Goal: Transaction & Acquisition: Subscribe to service/newsletter

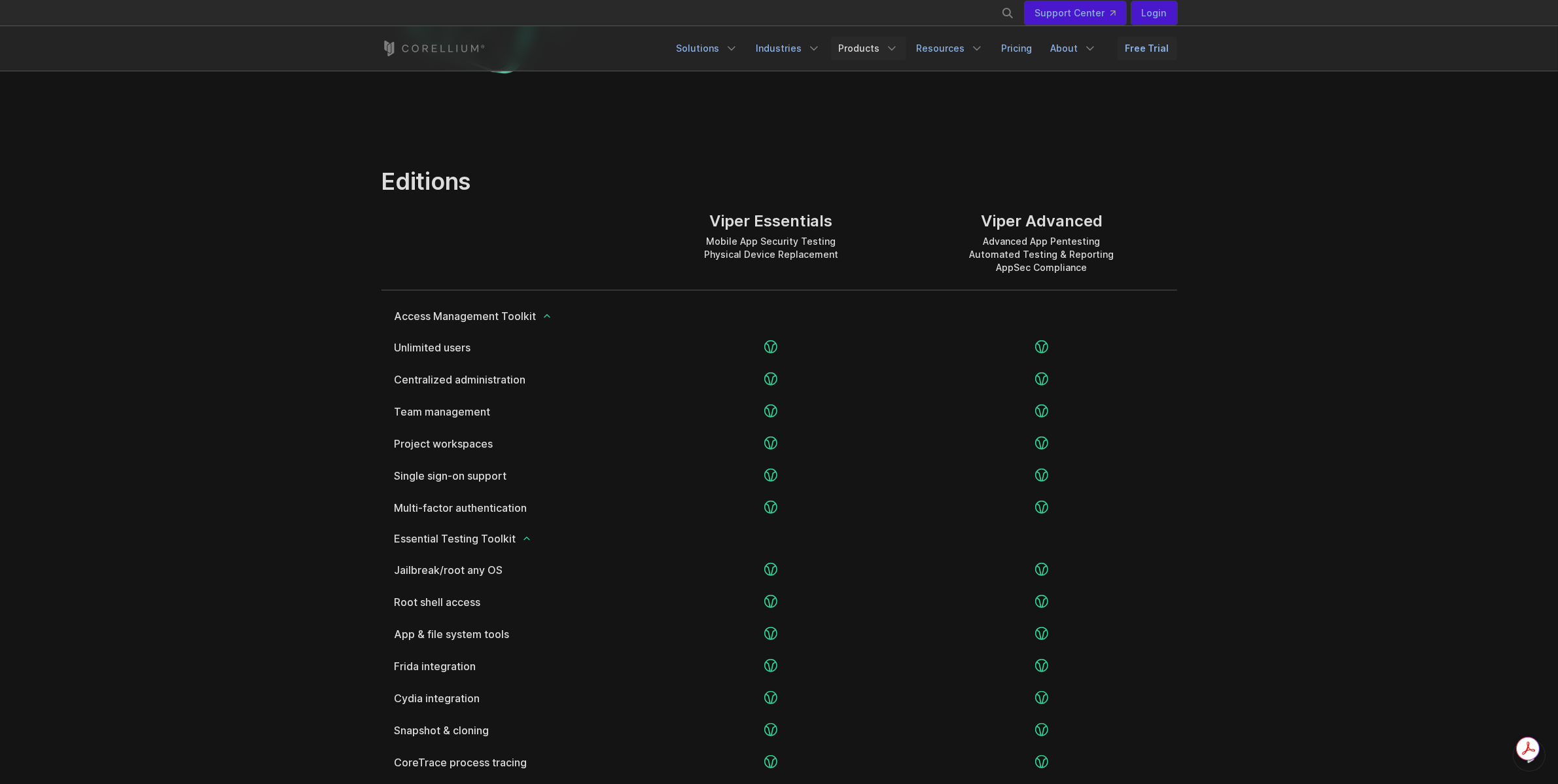
click at [895, 49] on icon "Navigation Menu" at bounding box center [892, 48] width 13 height 13
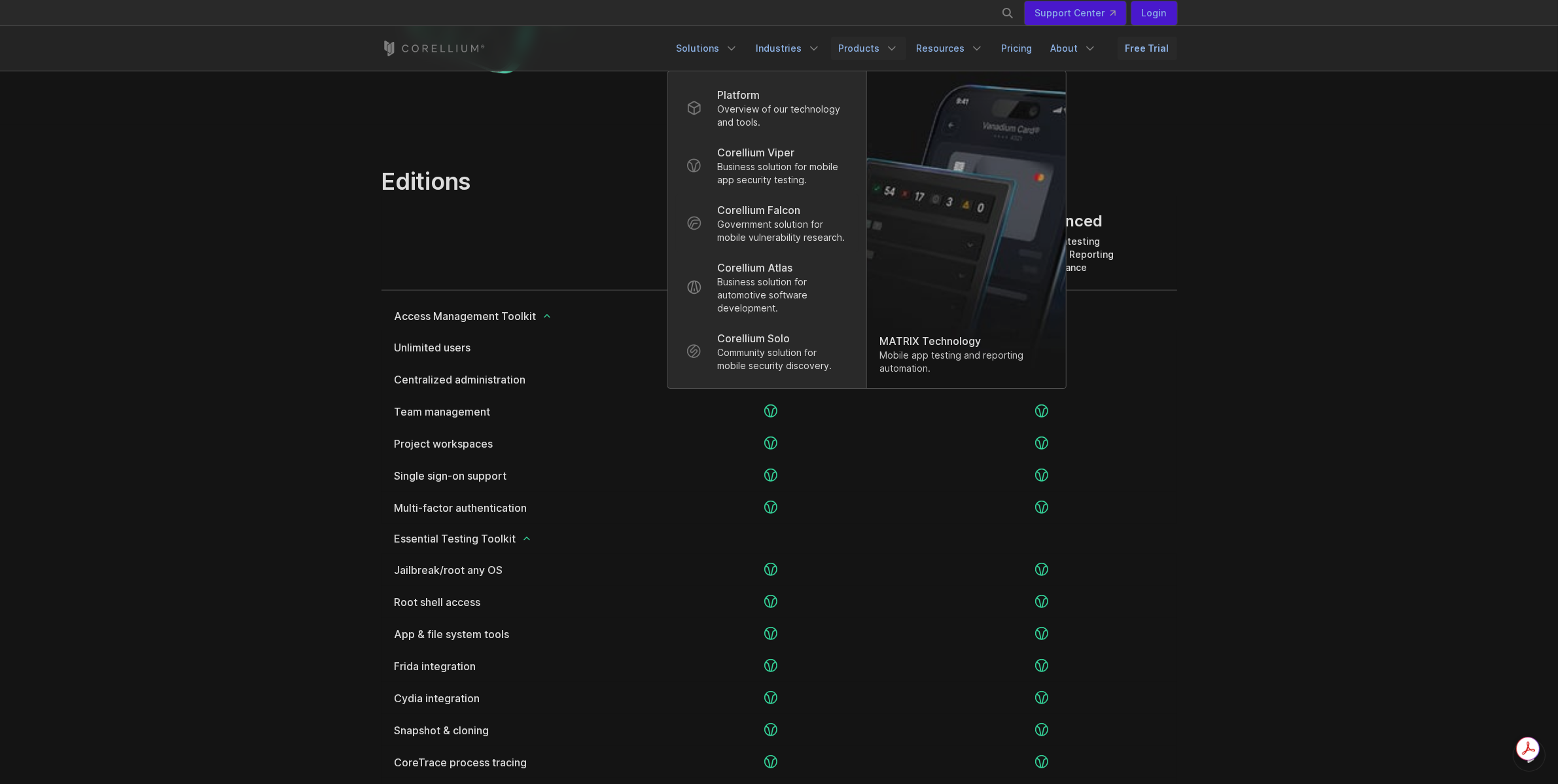
click at [782, 223] on p "Government solution for mobile vulnerability research." at bounding box center [783, 230] width 130 height 26
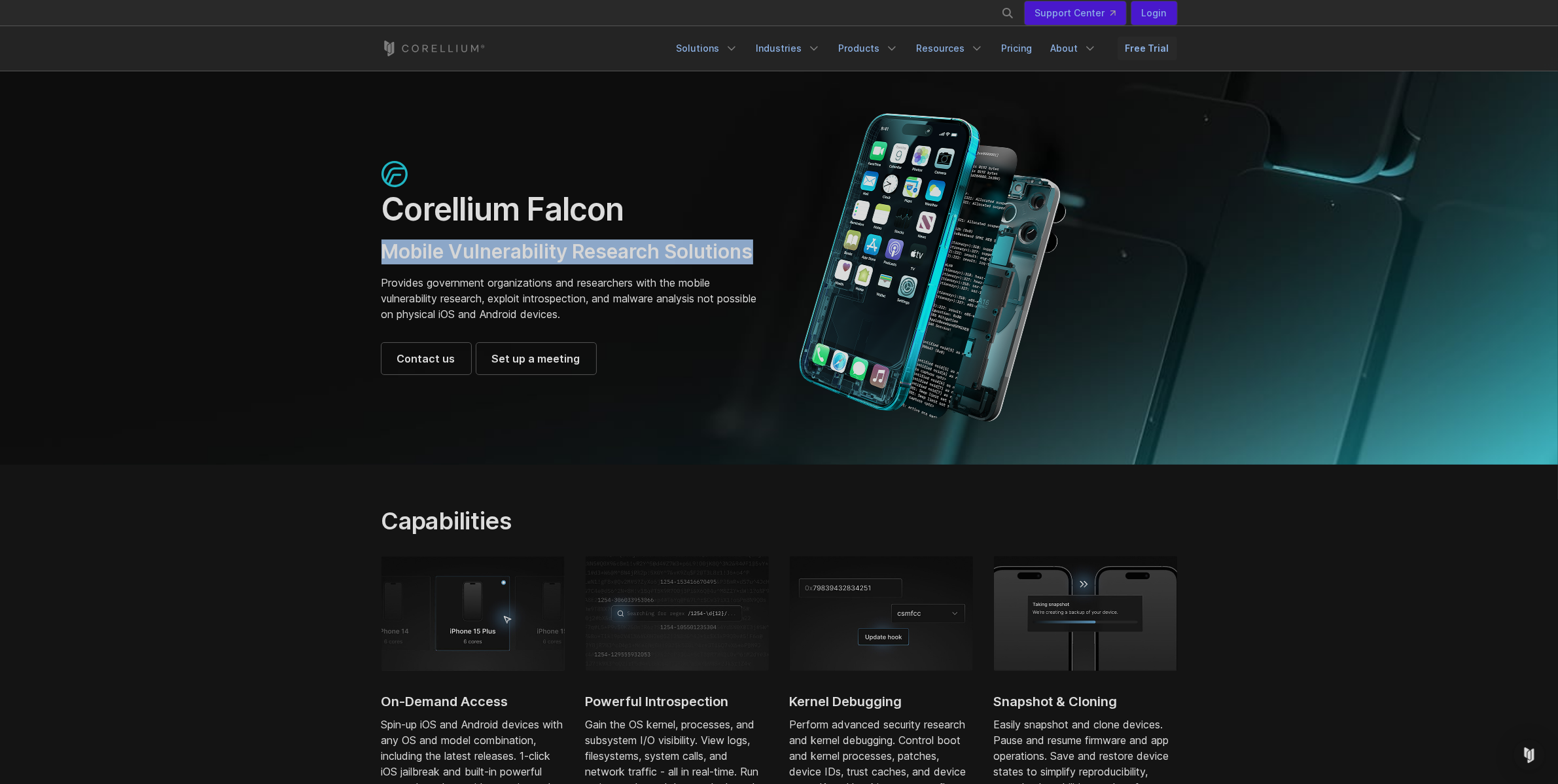
drag, startPoint x: 503, startPoint y: 251, endPoint x: 762, endPoint y: 250, distance: 259.0
click at [762, 250] on section "Corellium Falcon Mobile Vulnerability Research Solutions Provides government or…" at bounding box center [779, 267] width 1558 height 394
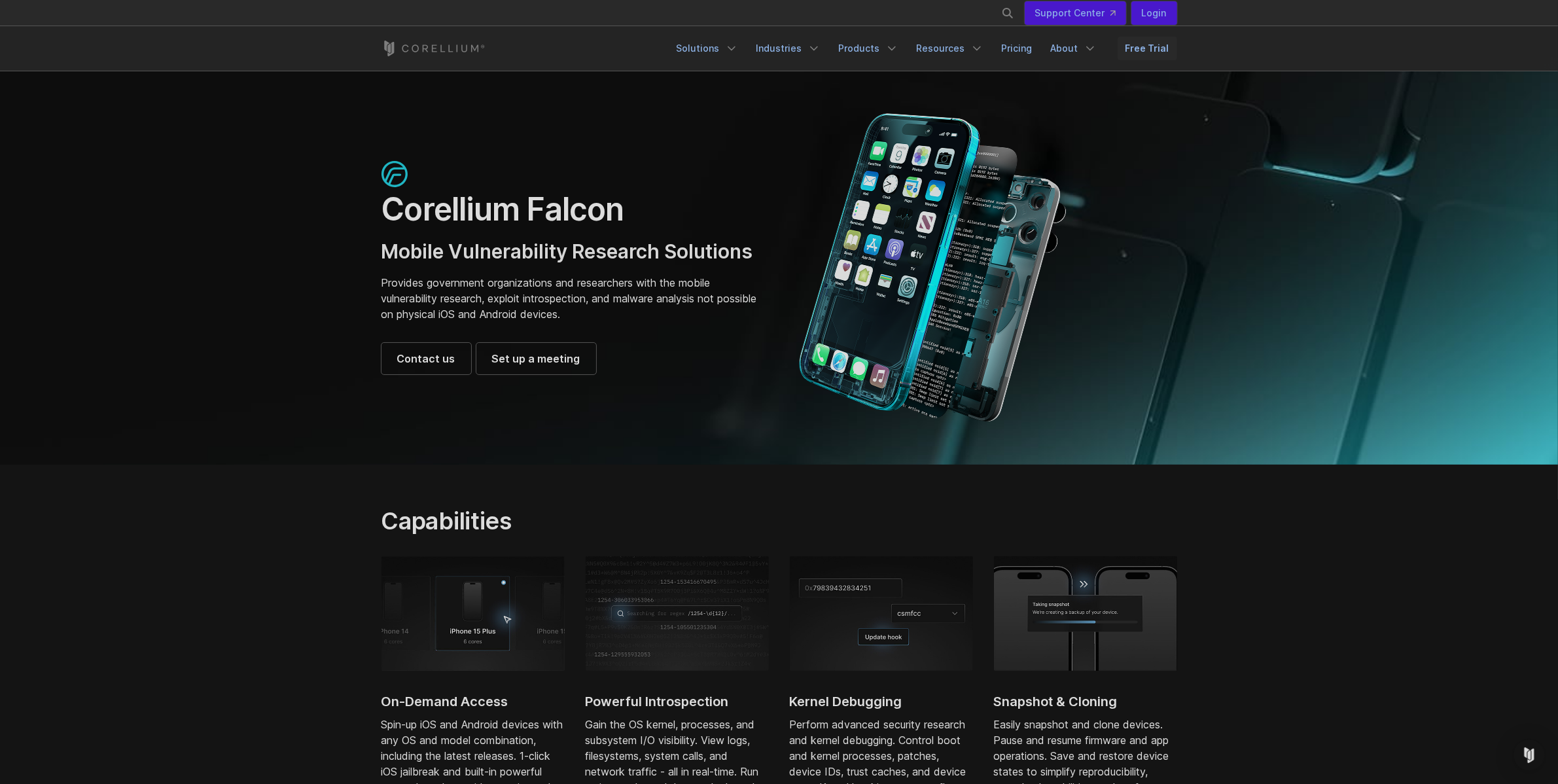
click at [774, 292] on div "Corellium Falcon Mobile Vulnerability Research Solutions Provides government or…" at bounding box center [574, 267] width 411 height 213
click at [805, 53] on link "Industries" at bounding box center [789, 49] width 80 height 24
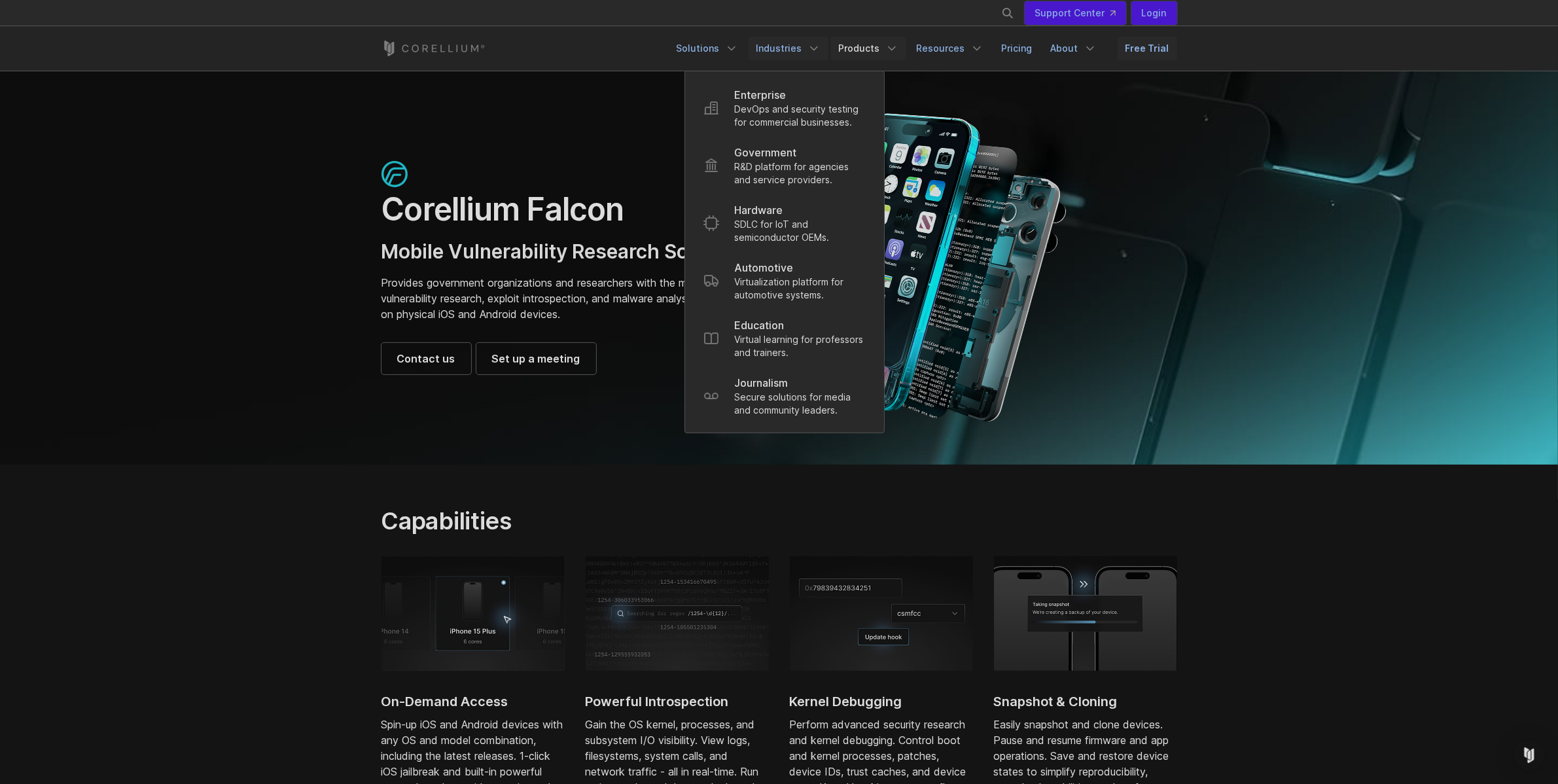
click at [859, 45] on link "Products" at bounding box center [869, 49] width 75 height 24
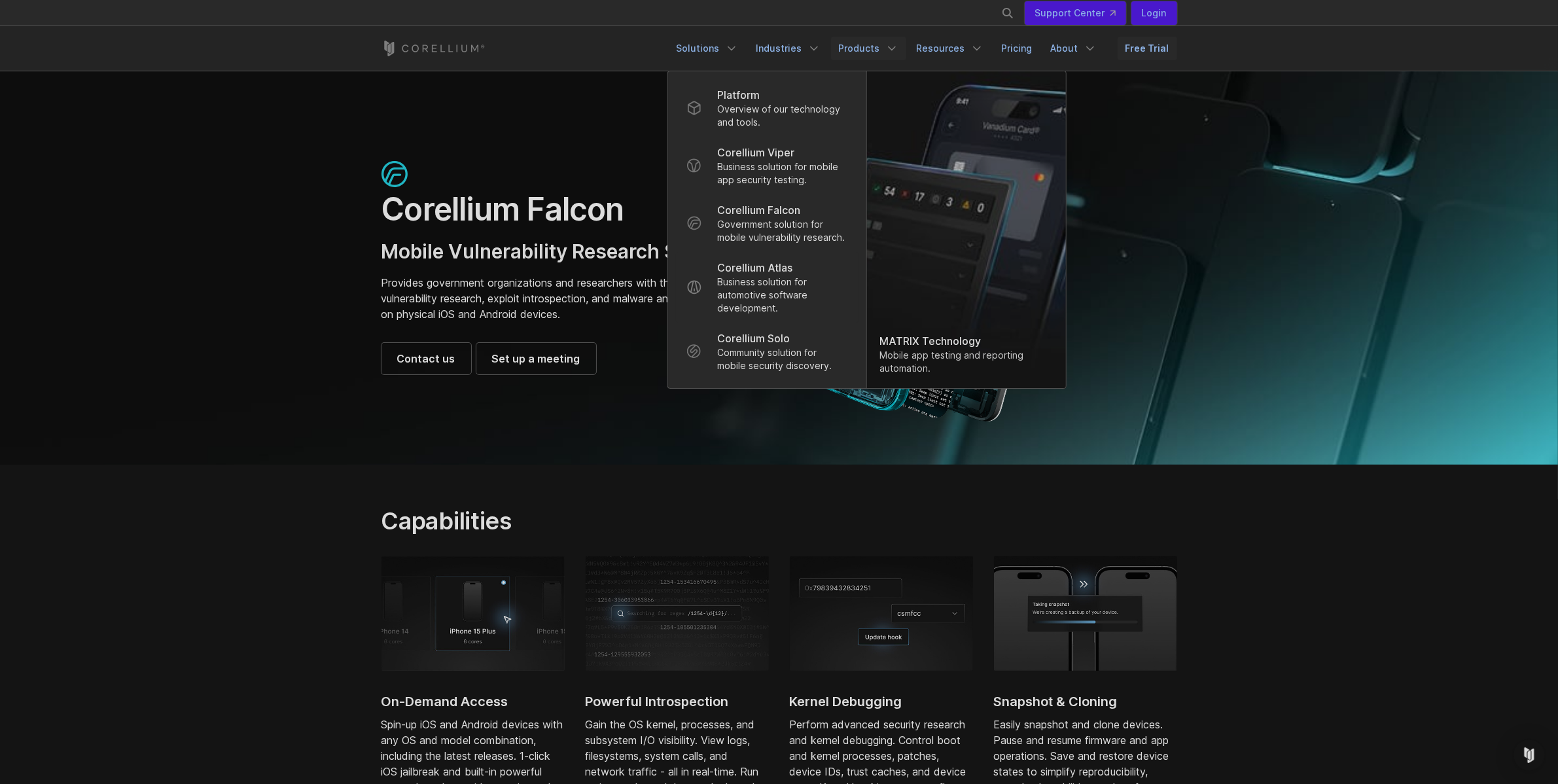
click at [809, 313] on p "Business solution for automotive software development." at bounding box center [783, 295] width 130 height 39
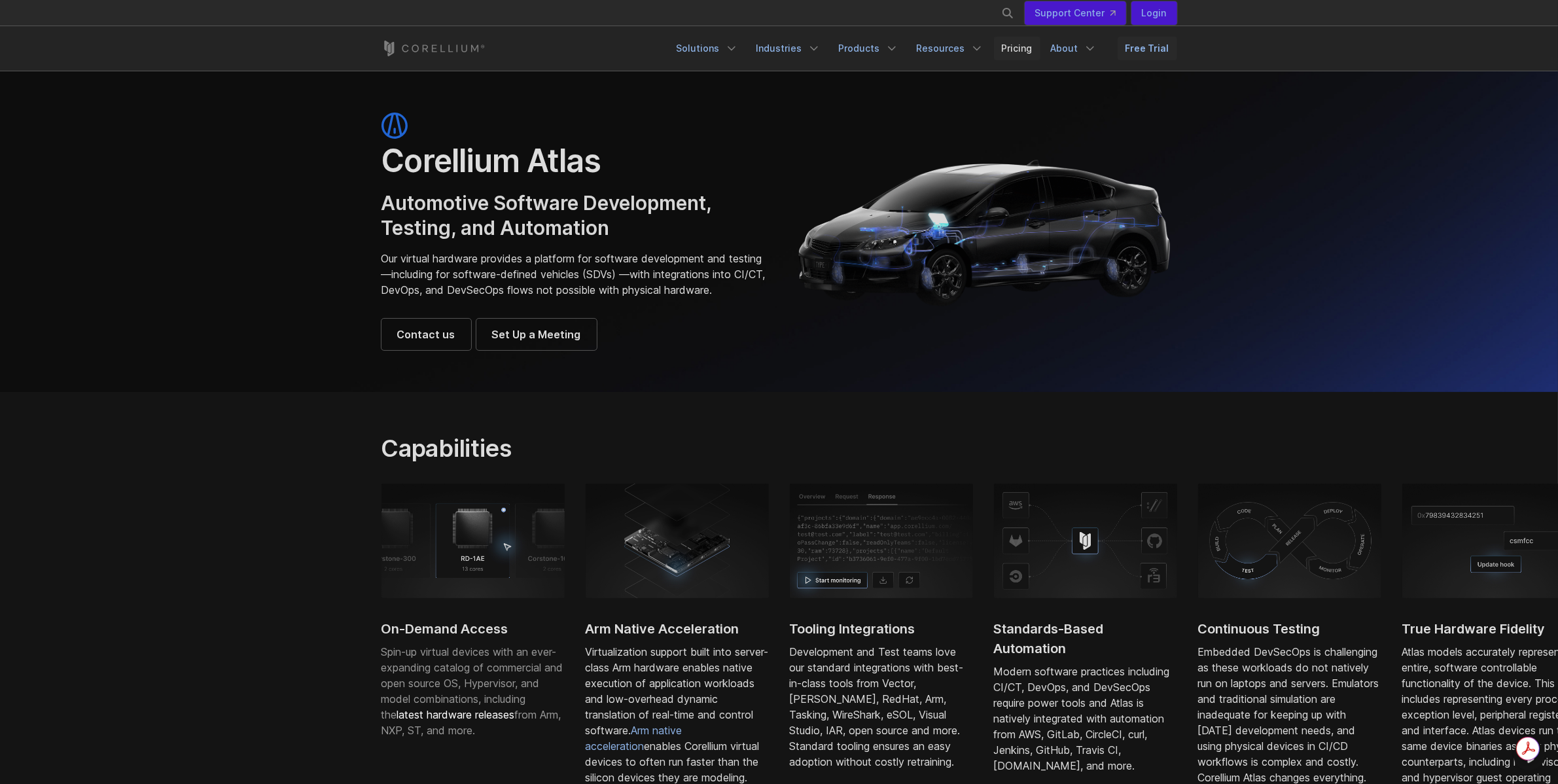
click at [1035, 49] on link "Pricing" at bounding box center [1017, 49] width 46 height 24
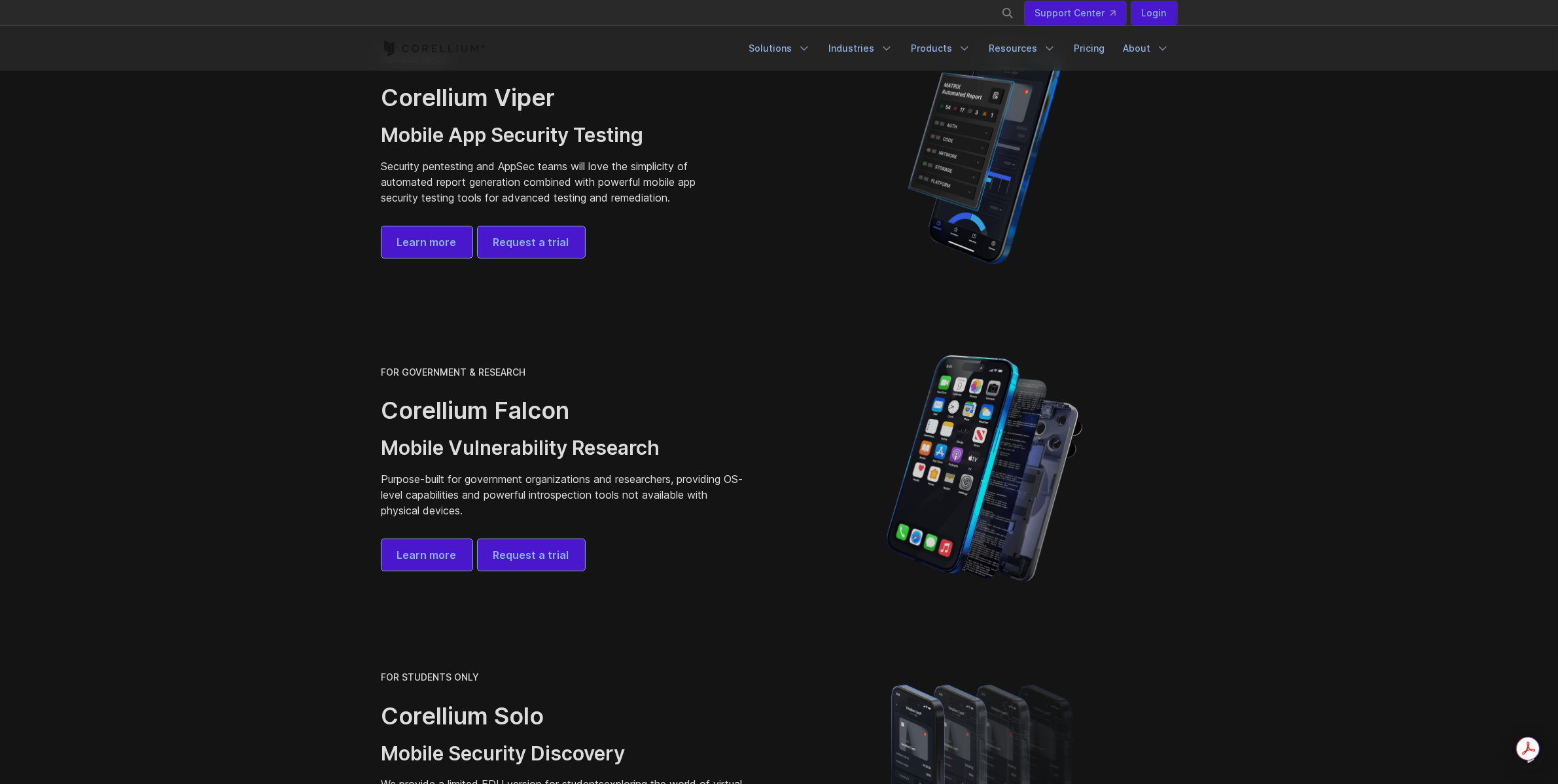
scroll to position [184, 0]
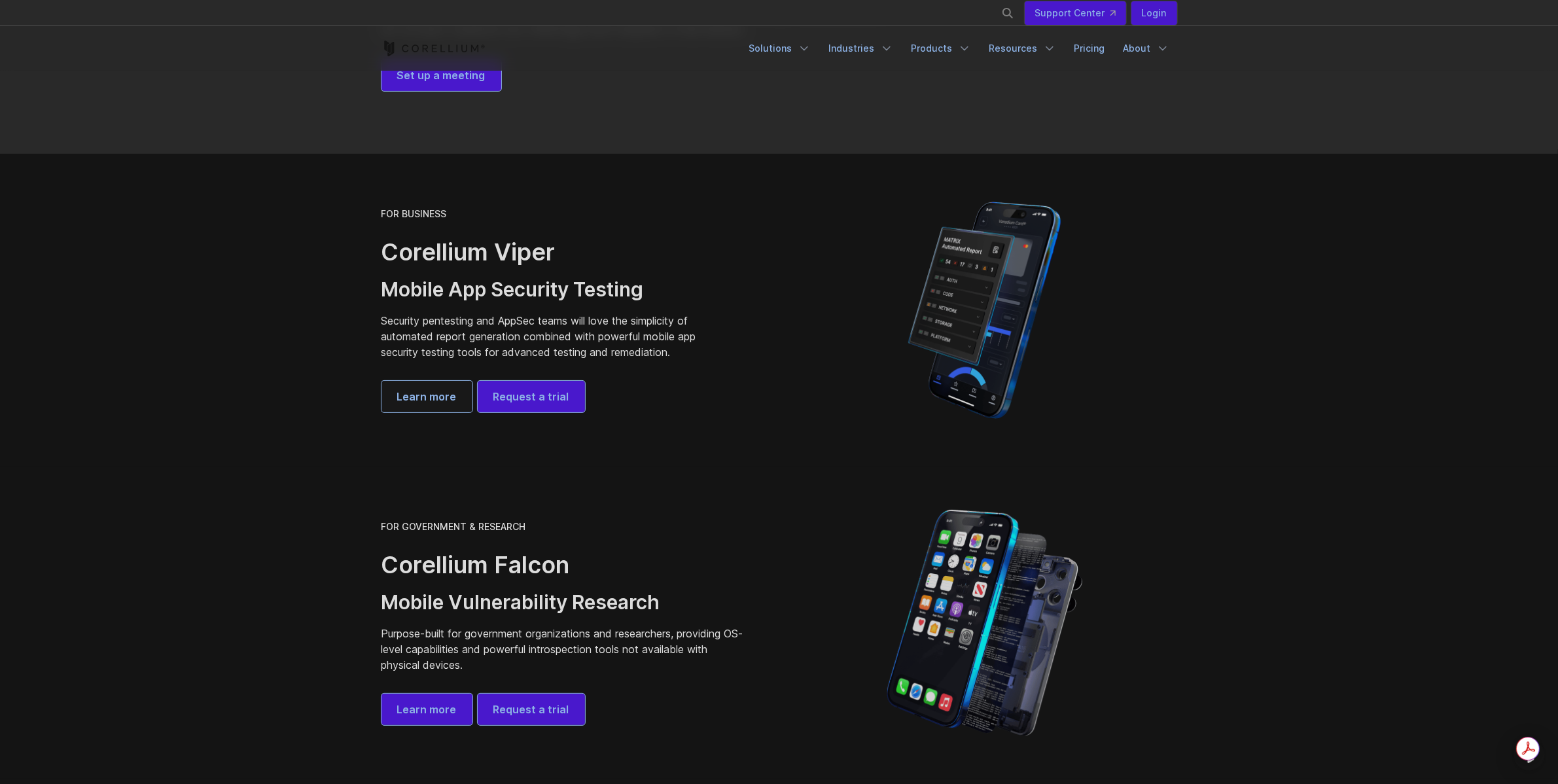
click at [446, 405] on link "Learn more" at bounding box center [427, 397] width 91 height 31
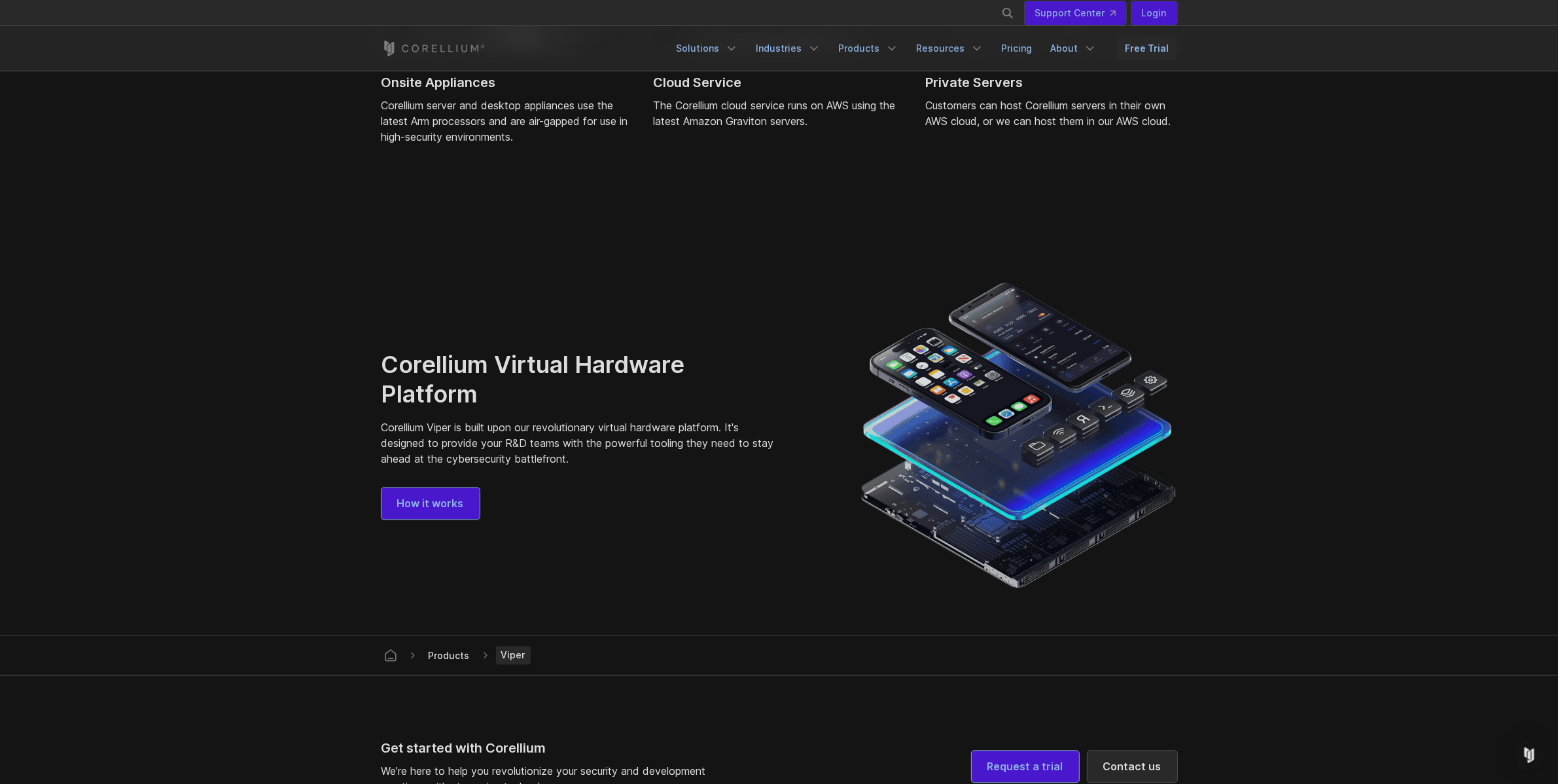
scroll to position [3322, 0]
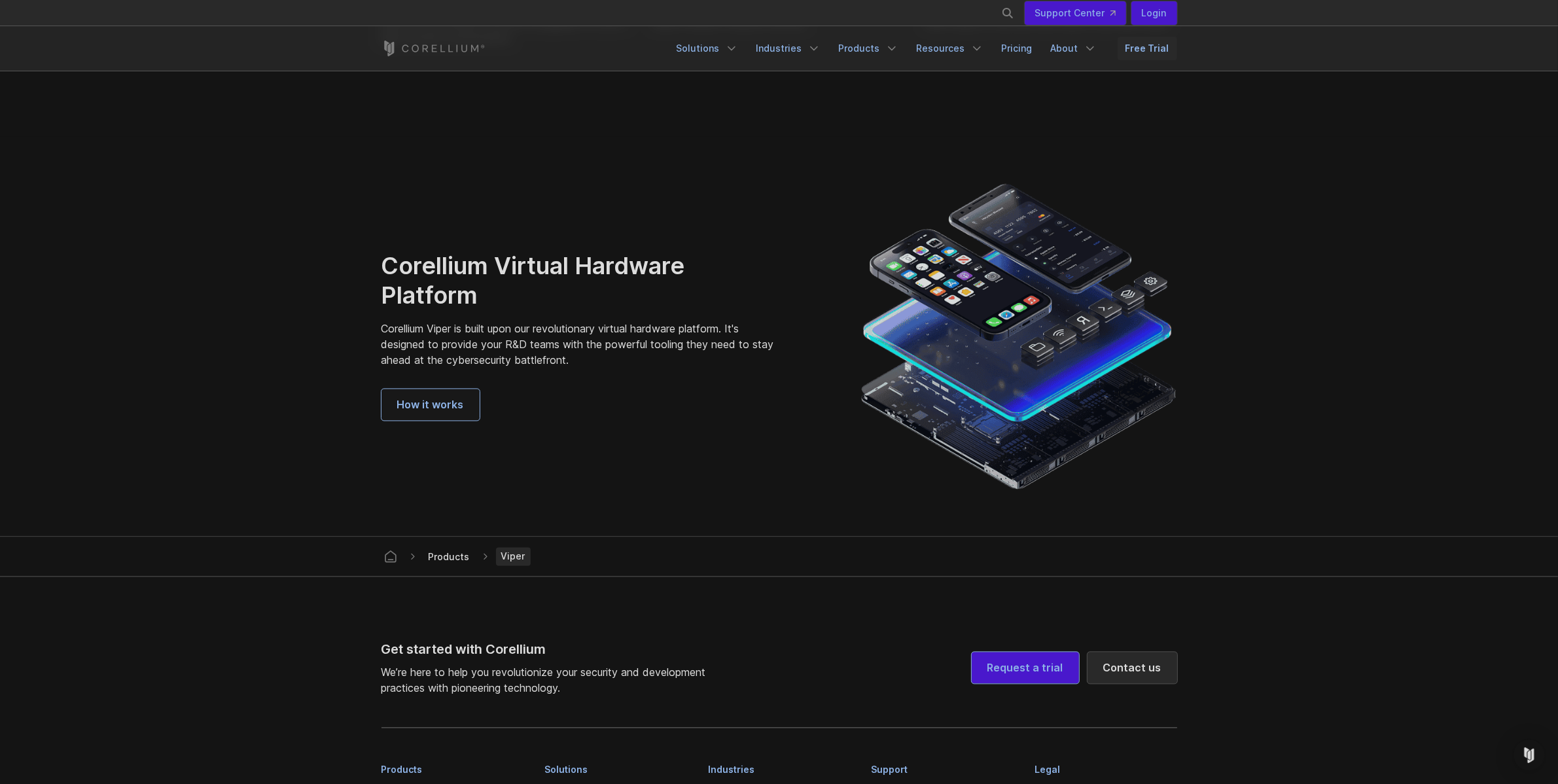
click at [430, 397] on span "How it works" at bounding box center [430, 405] width 67 height 16
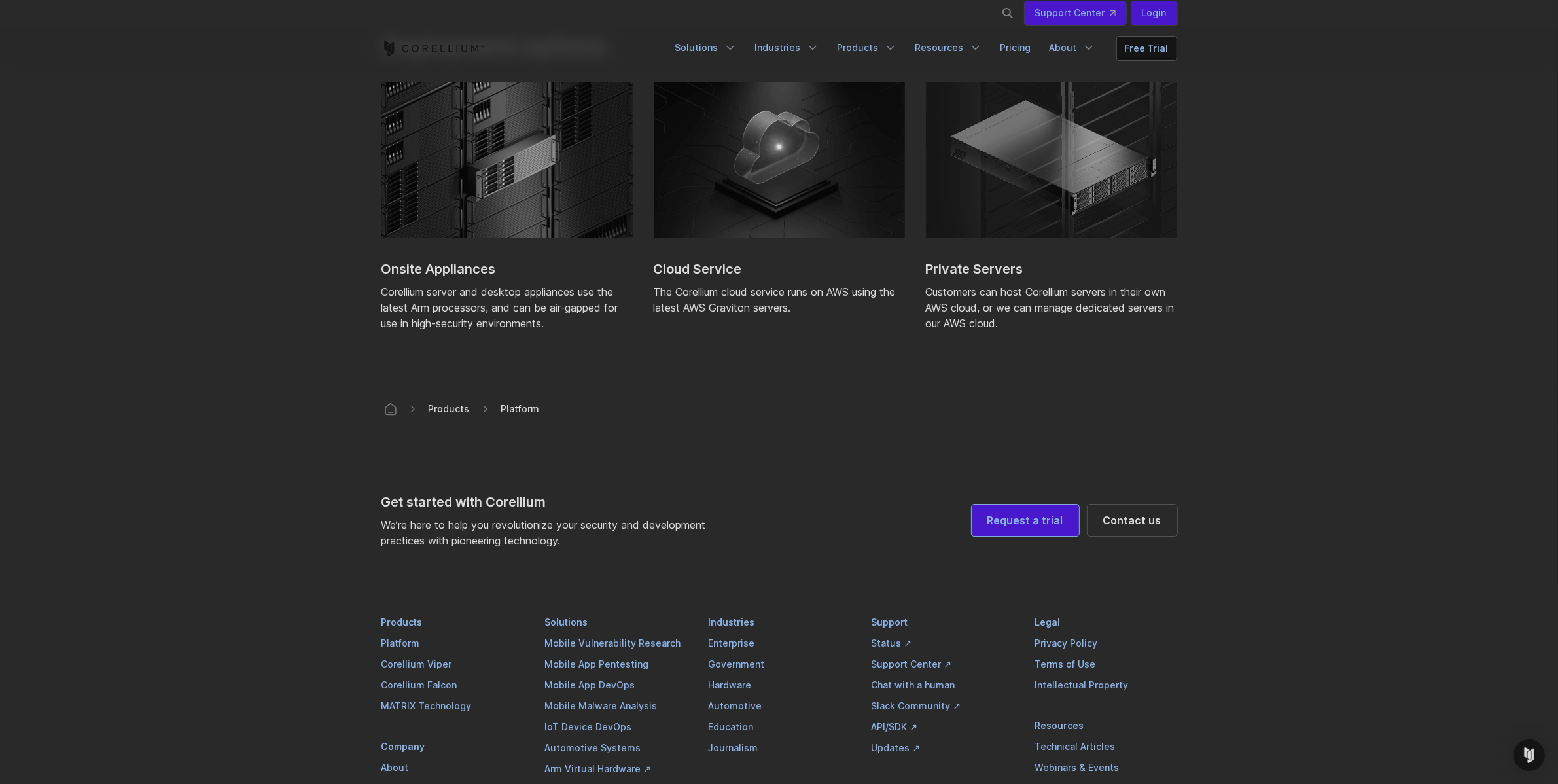
scroll to position [5463, 0]
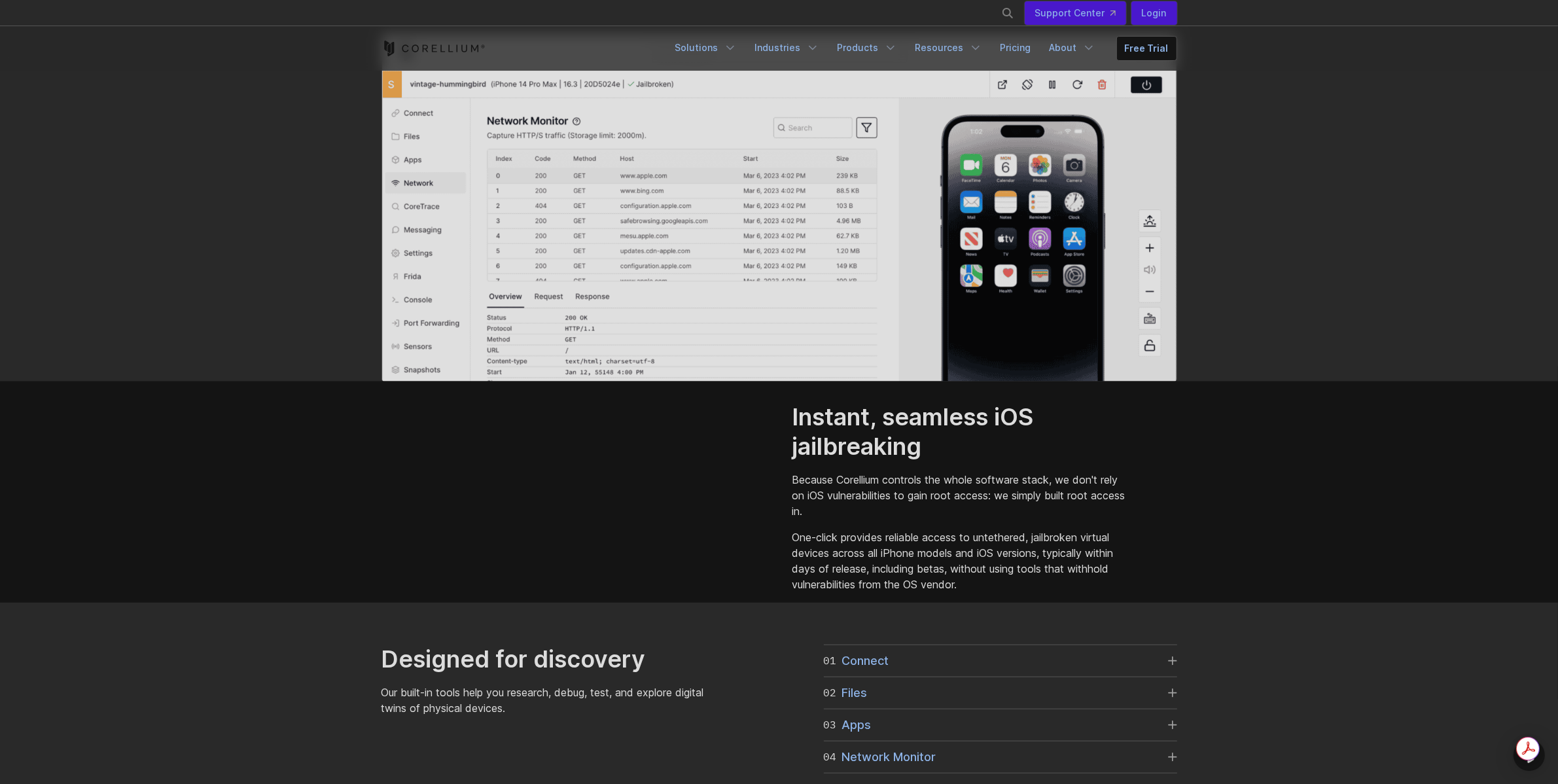
scroll to position [0, 0]
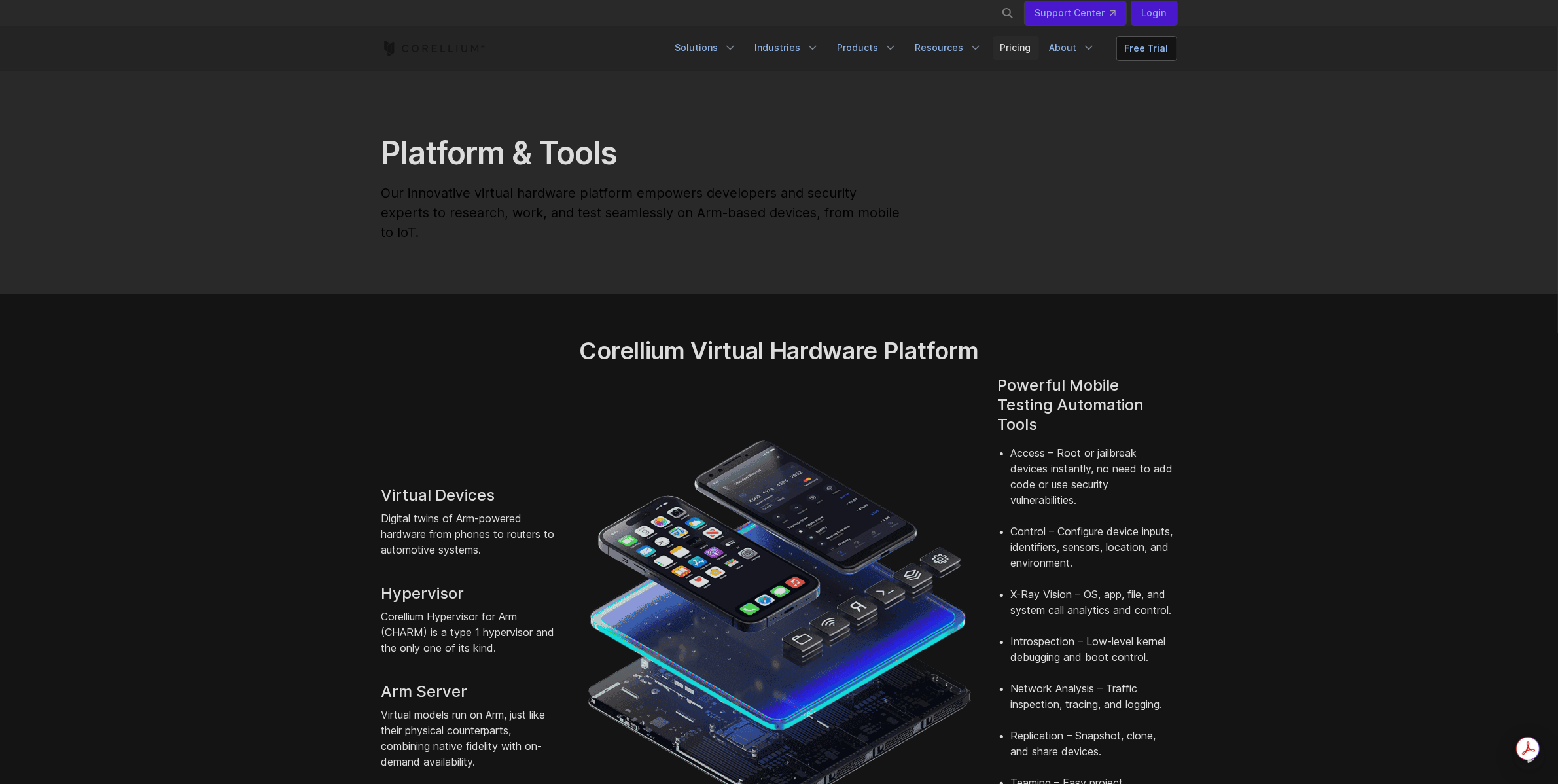
click at [1019, 45] on link "Pricing" at bounding box center [1015, 48] width 46 height 24
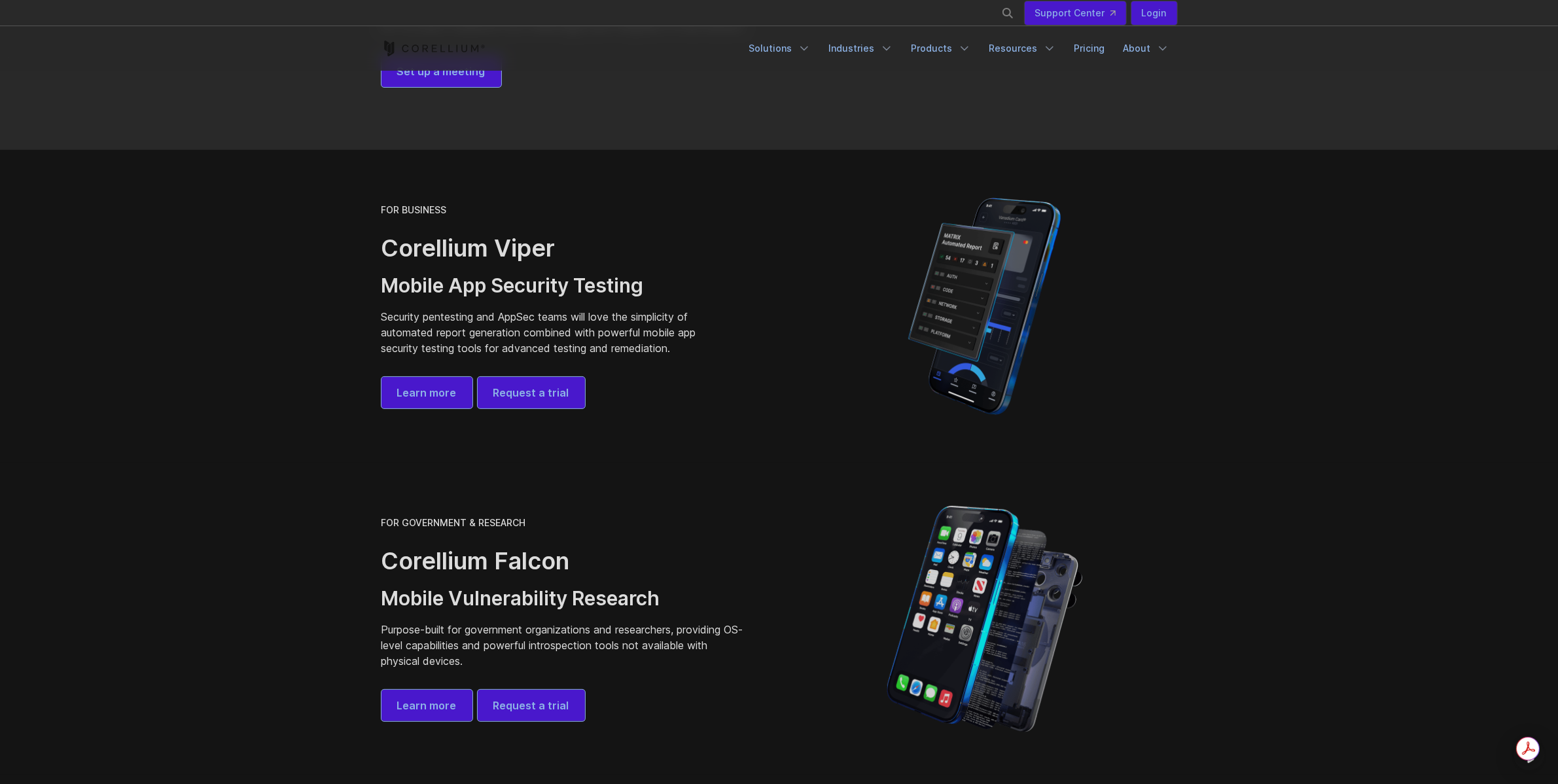
scroll to position [192, 0]
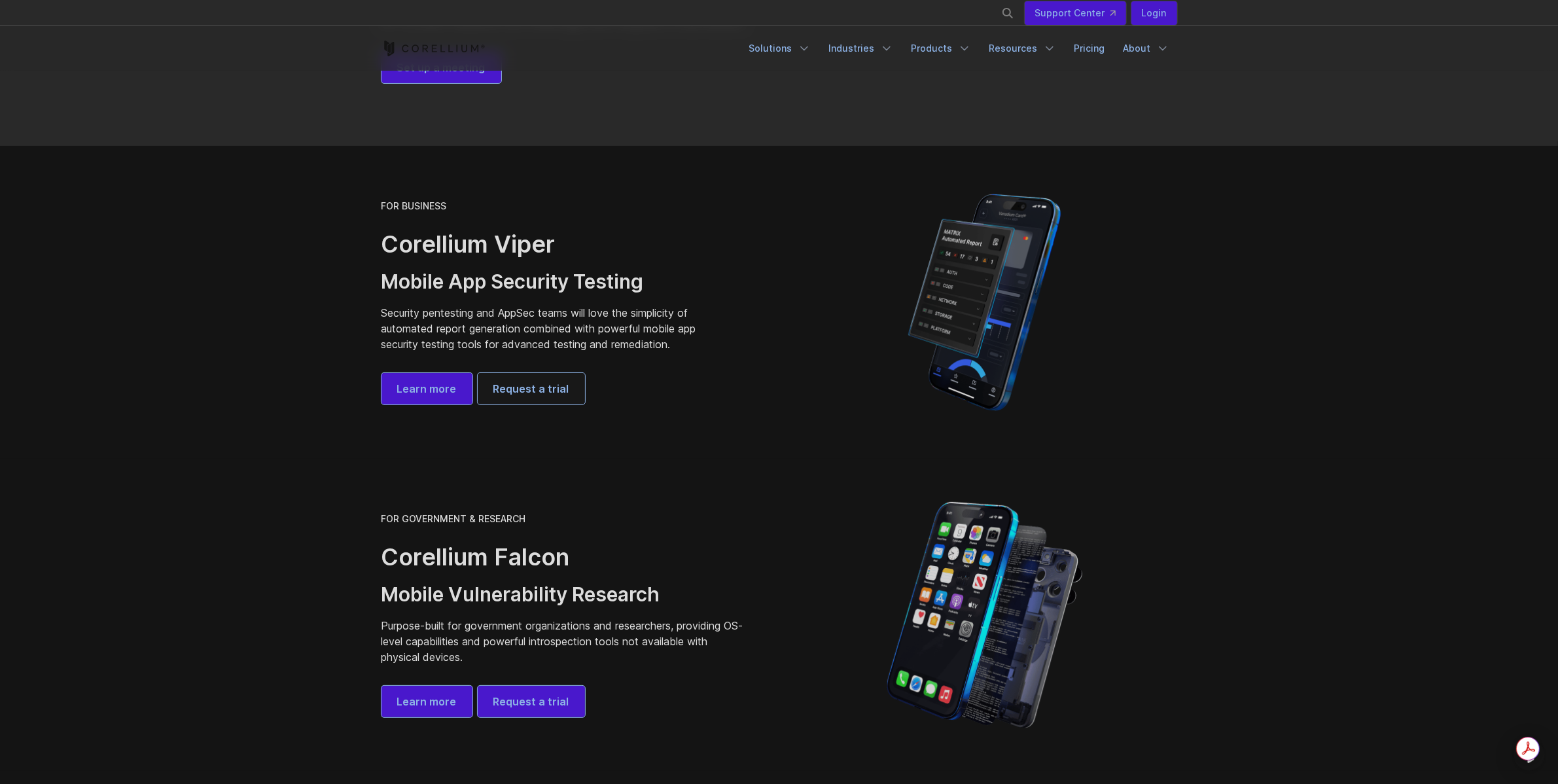
click at [554, 378] on link "Request a trial" at bounding box center [531, 389] width 107 height 31
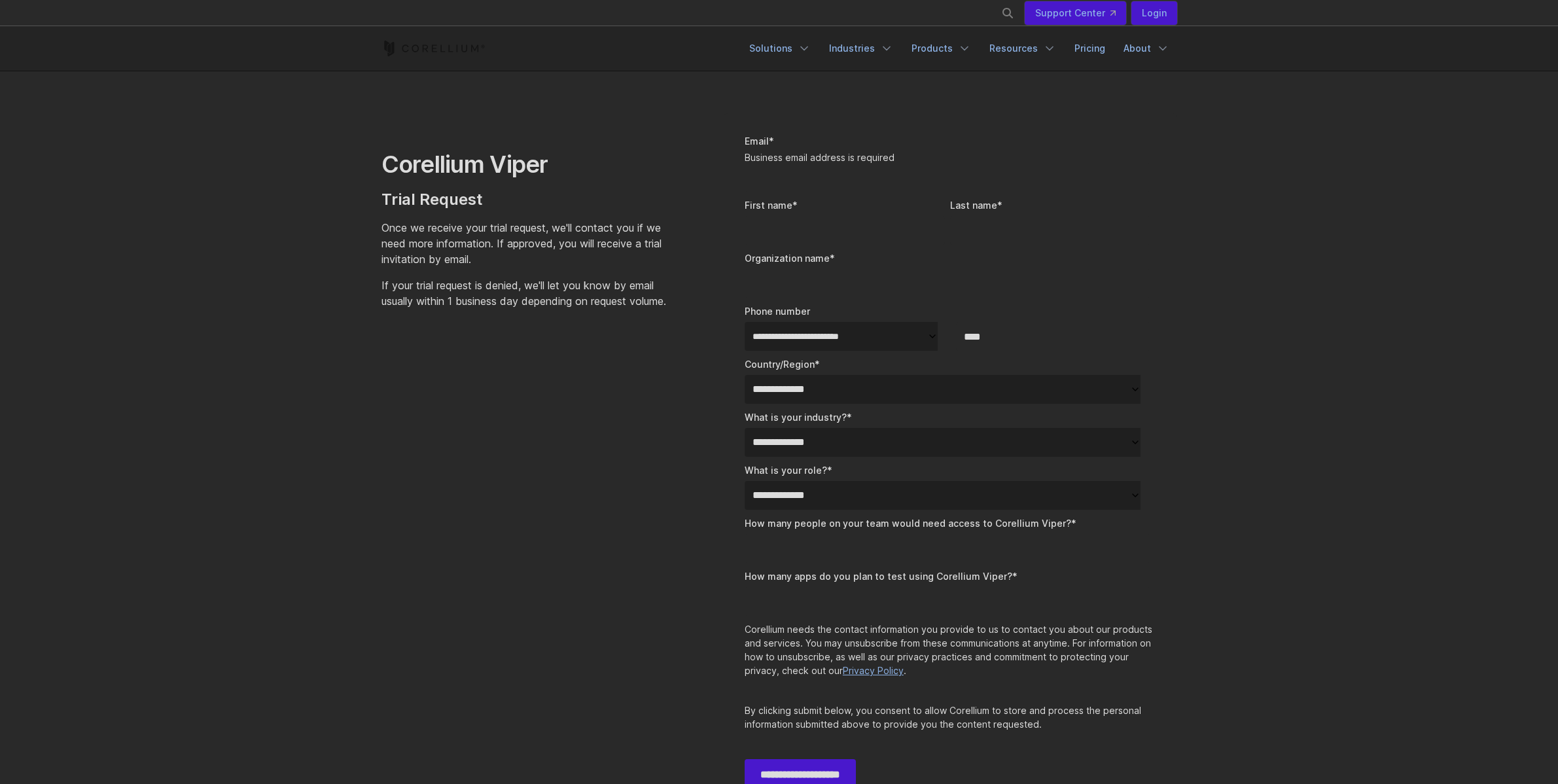
select select "**"
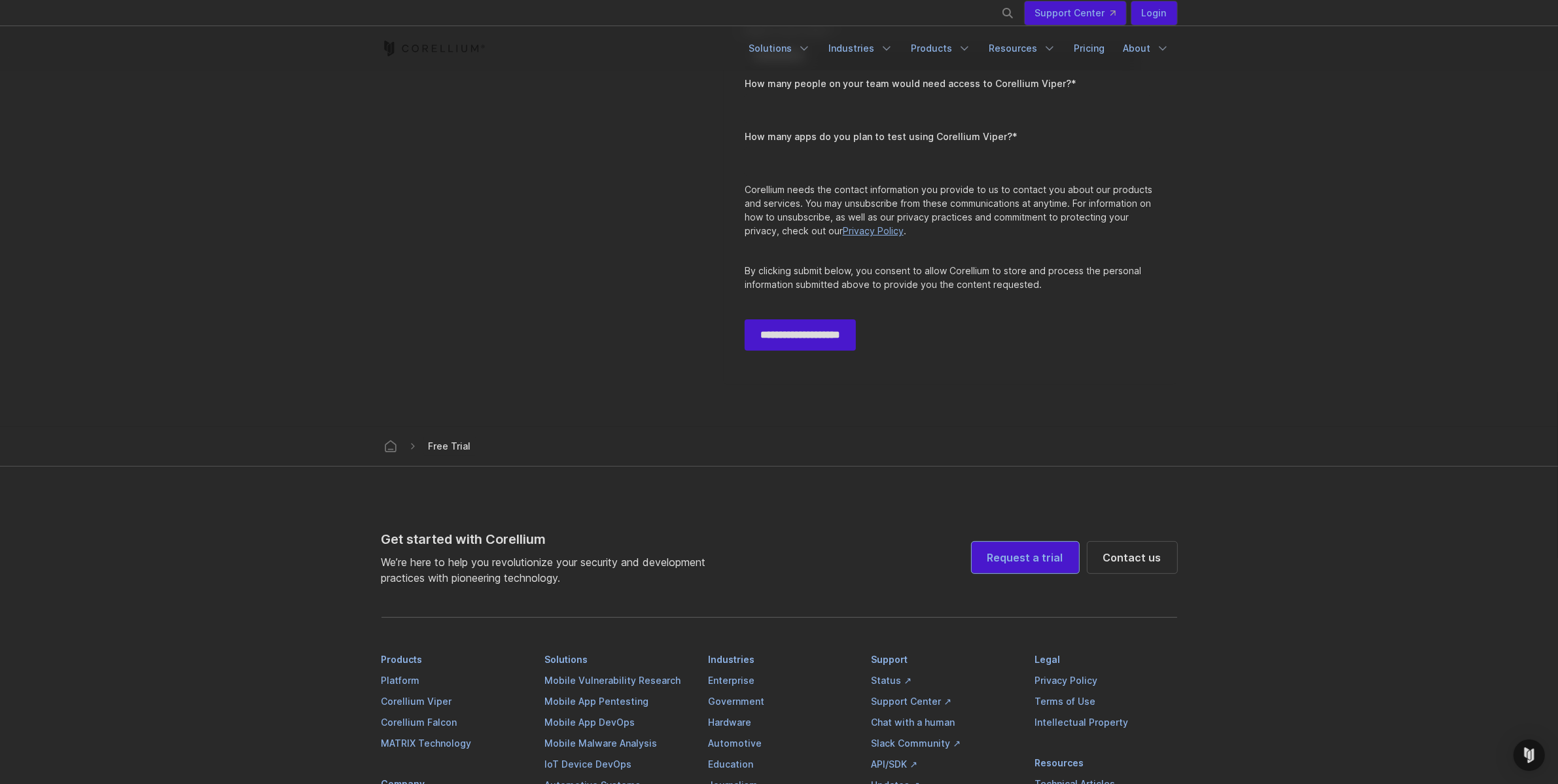
scroll to position [478, 0]
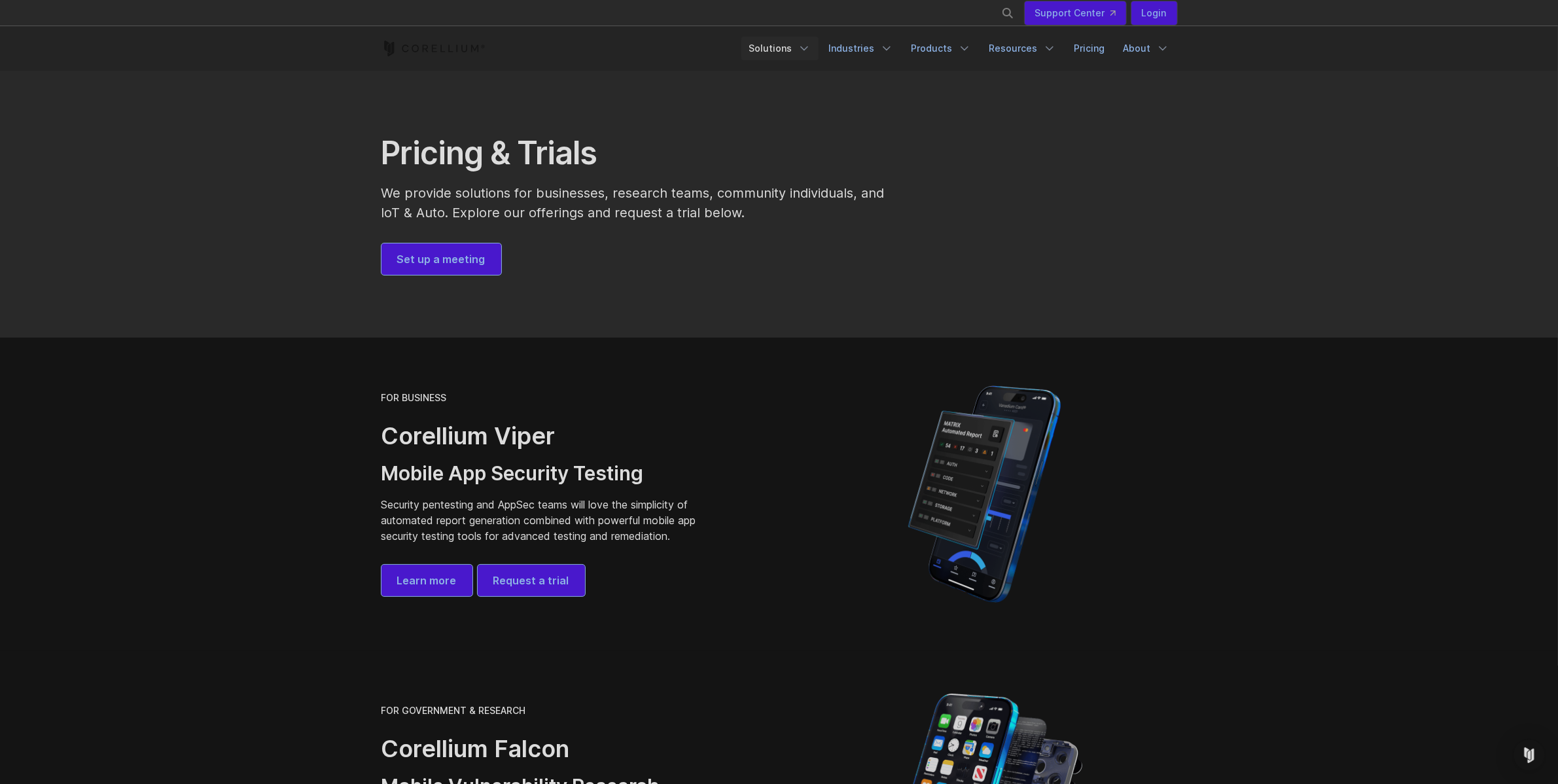
click at [794, 44] on link "Solutions" at bounding box center [780, 49] width 77 height 24
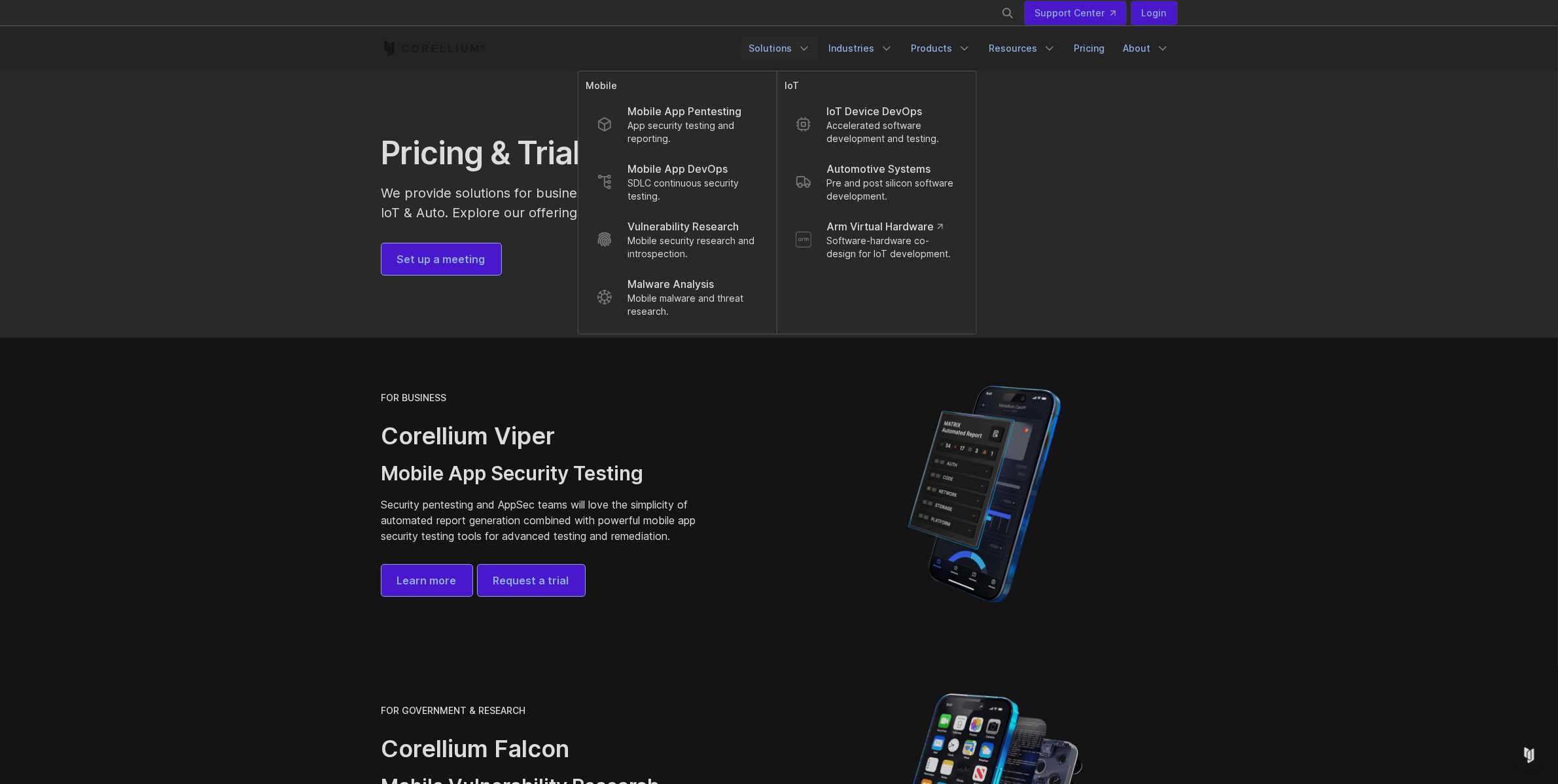
click at [1233, 211] on section "Pricing & Trials We provide solutions for businesses, research teams, community…" at bounding box center [779, 204] width 1558 height 267
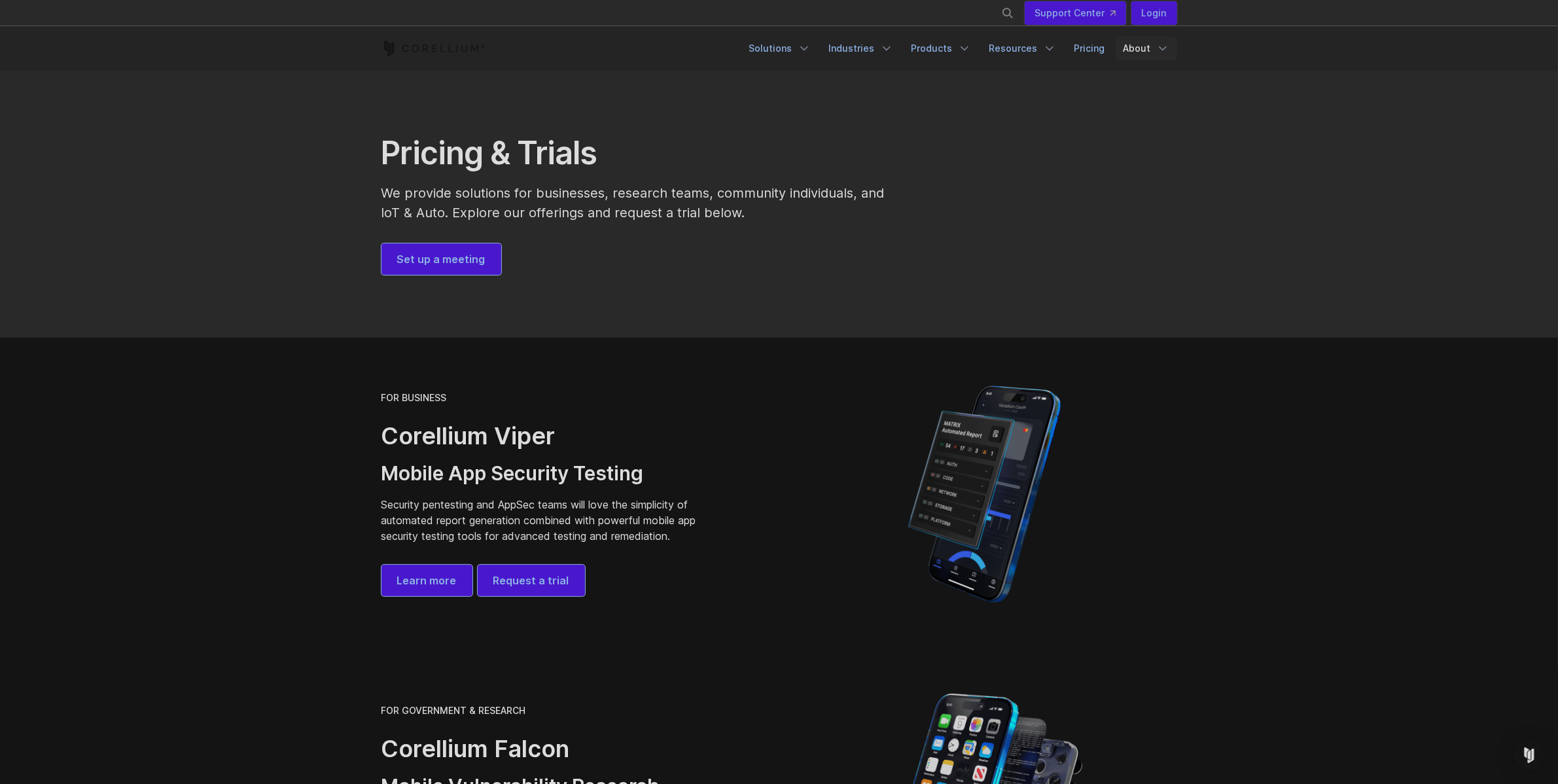
click at [1138, 48] on link "About" at bounding box center [1146, 49] width 61 height 24
drag, startPoint x: 967, startPoint y: 292, endPoint x: 972, endPoint y: 279, distance: 13.9
click at [967, 290] on section "Pricing & Trials We provide solutions for businesses, research teams, community…" at bounding box center [779, 204] width 1558 height 267
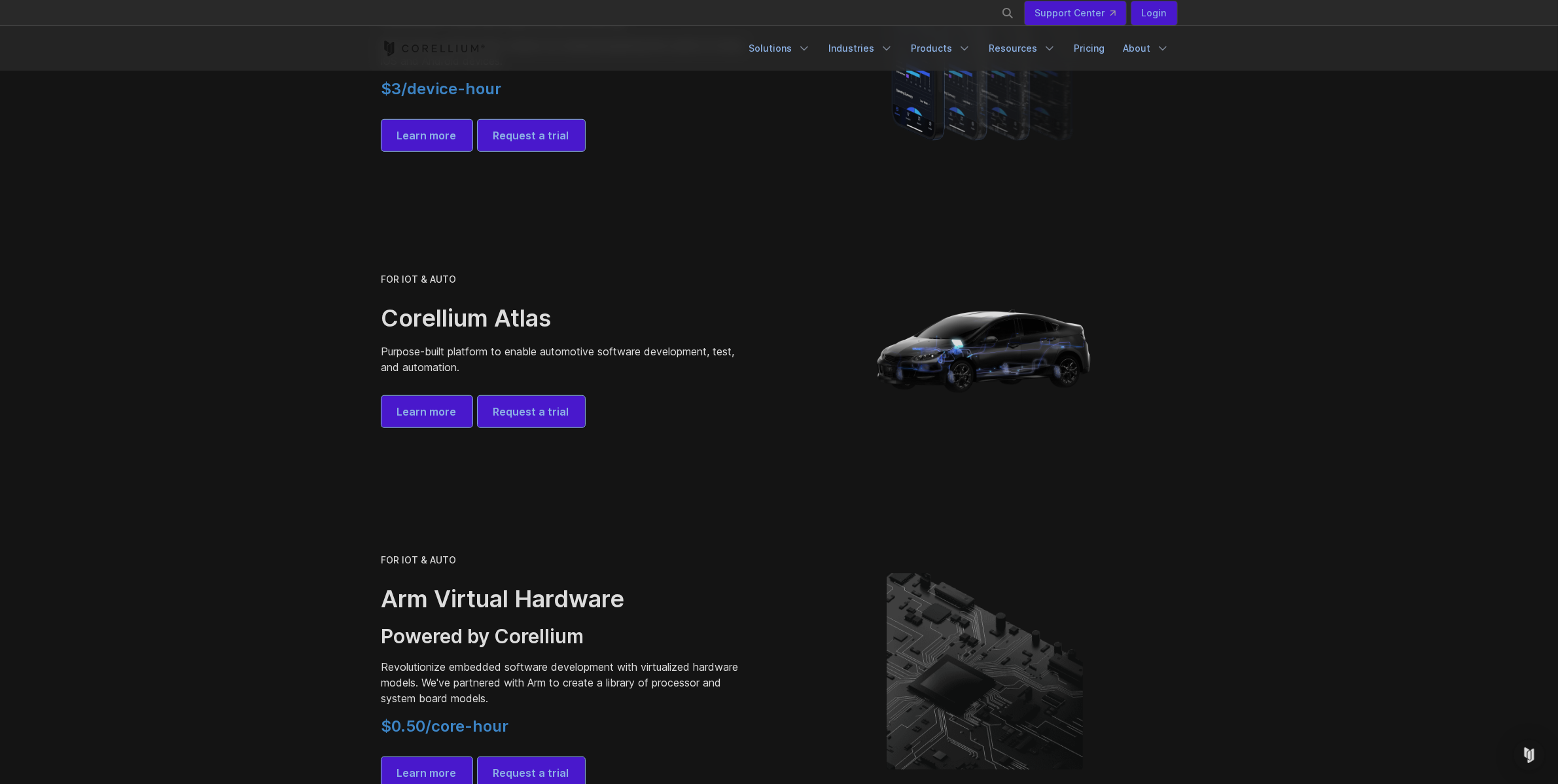
scroll to position [1235, 0]
